Goal: Task Accomplishment & Management: Manage account settings

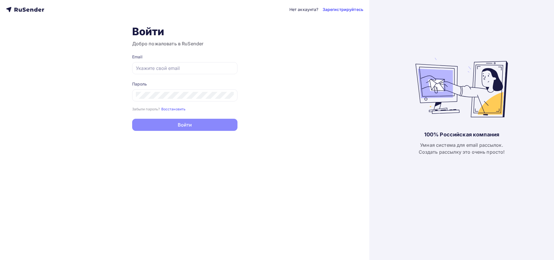
type input "[EMAIL_ADDRESS][DOMAIN_NAME]"
click at [170, 127] on button "Войти" at bounding box center [184, 125] width 105 height 12
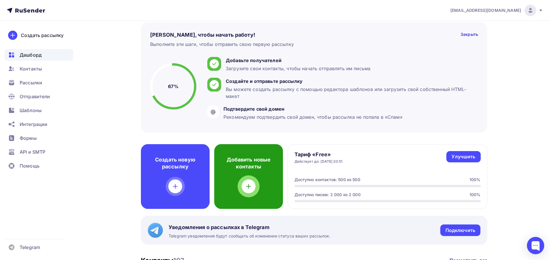
scroll to position [29, 0]
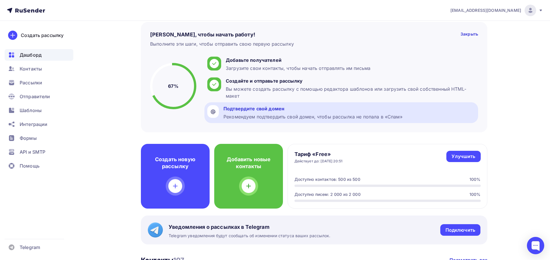
click at [219, 110] on div "Подтвердите свой домен Рекомендуем подтвердить свой домен, чтобы рассылка не по…" at bounding box center [341, 112] width 274 height 21
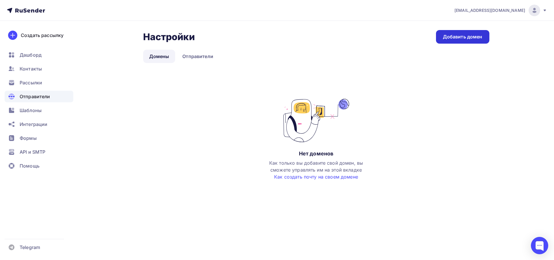
click at [453, 37] on div "Добавить домен" at bounding box center [463, 36] width 40 height 7
